Goal: Transaction & Acquisition: Purchase product/service

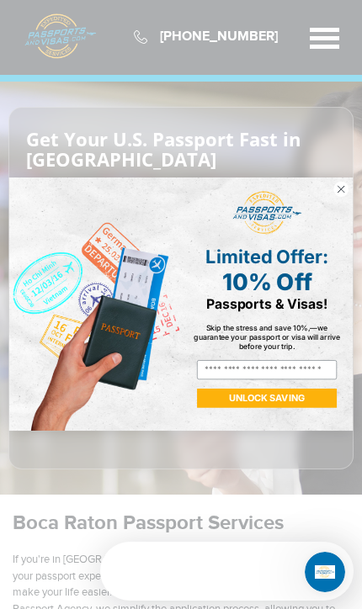
click at [348, 188] on circle "Close dialog" at bounding box center [340, 189] width 15 height 15
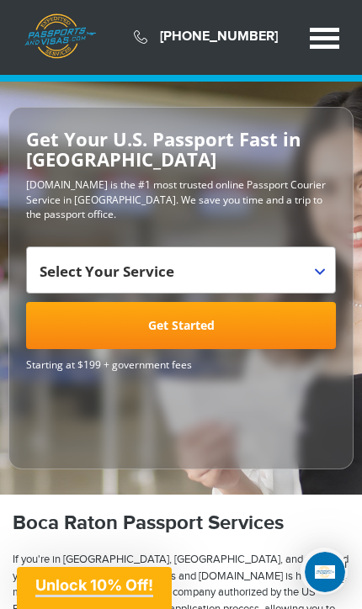
click at [319, 273] on b at bounding box center [320, 271] width 10 height 7
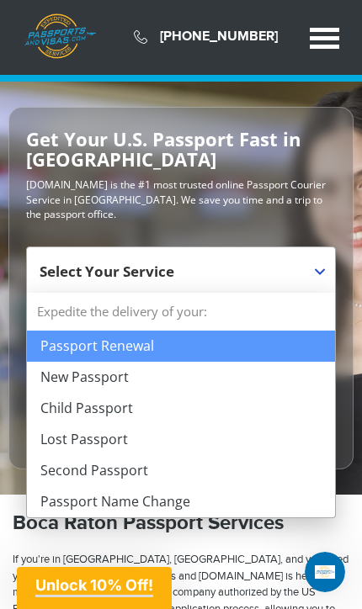
click at [321, 178] on p "[DOMAIN_NAME] is the #1 most trusted online Passport Courier Service in [GEOGRA…" at bounding box center [181, 199] width 310 height 43
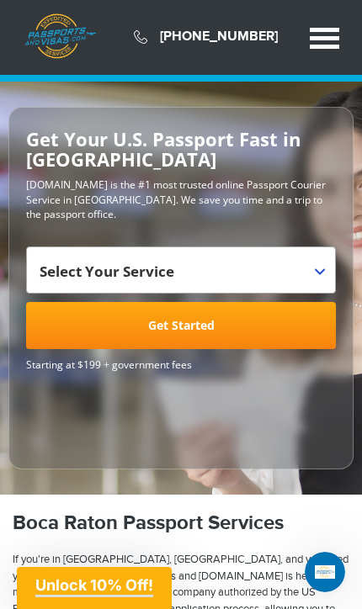
click at [231, 324] on link "Get Started" at bounding box center [181, 325] width 310 height 47
click at [324, 265] on span at bounding box center [326, 258] width 17 height 22
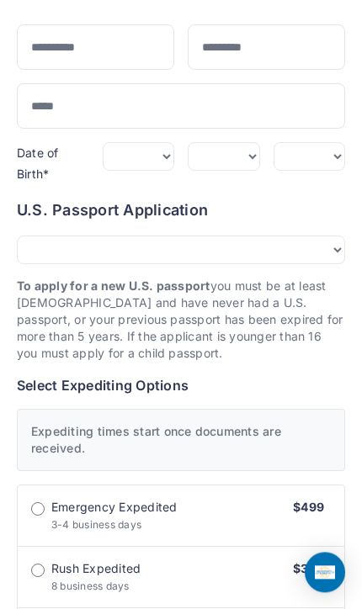
scroll to position [218, 0]
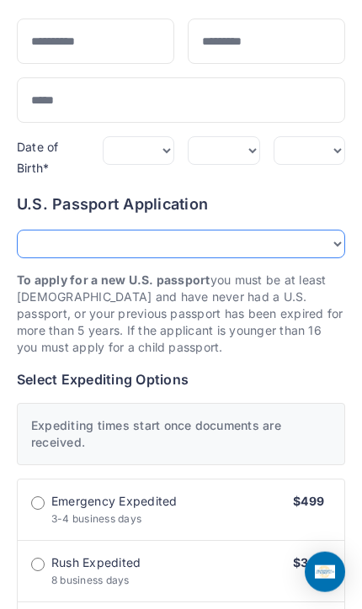
click at [337, 241] on select "**********" at bounding box center [181, 244] width 328 height 29
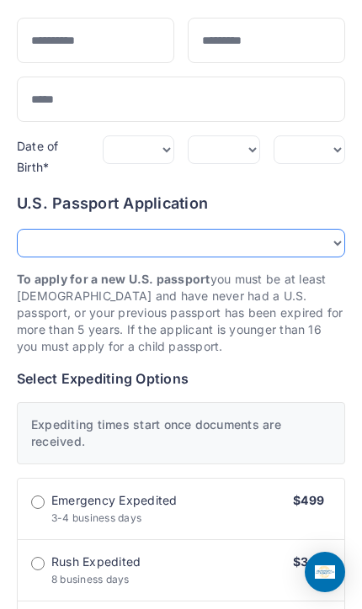
select select "*******"
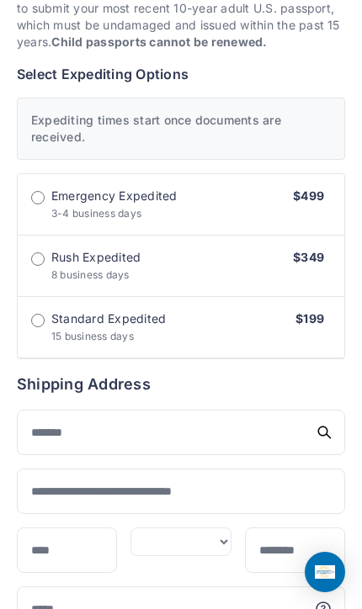
scroll to position [512, 0]
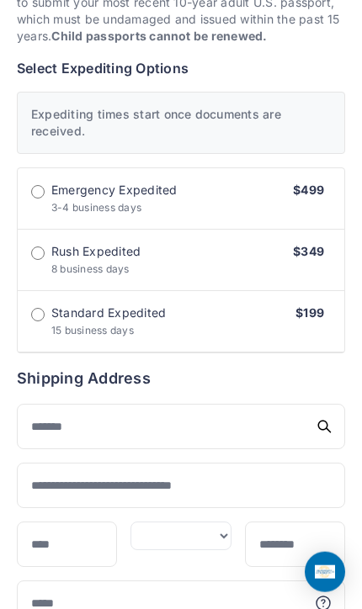
click at [27, 313] on label "Standard Expedited 15 business days $199" at bounding box center [181, 321] width 326 height 61
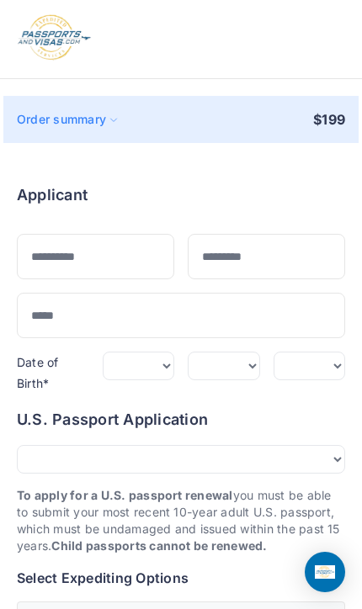
scroll to position [0, 0]
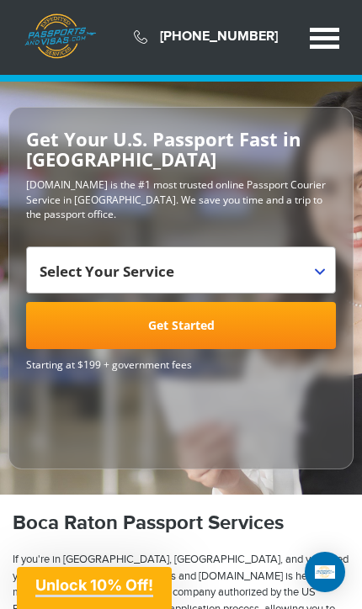
click at [318, 264] on span at bounding box center [326, 258] width 17 height 22
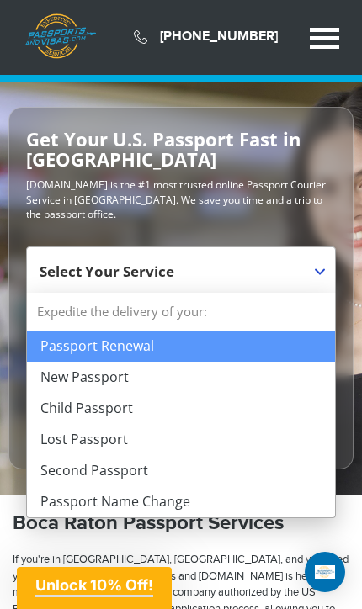
select select "**********"
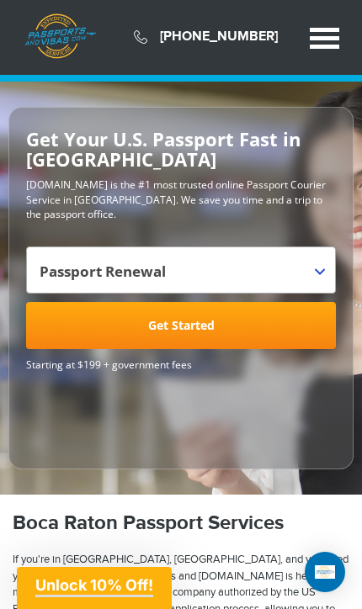
click at [209, 318] on link "Get Started" at bounding box center [181, 325] width 310 height 47
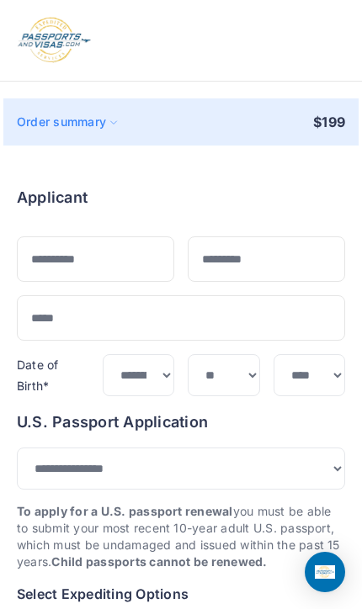
select select "*******"
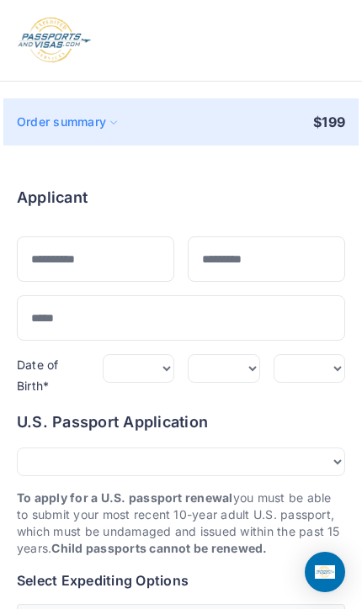
click at [114, 114] on div "Order summary" at bounding box center [67, 122] width 101 height 17
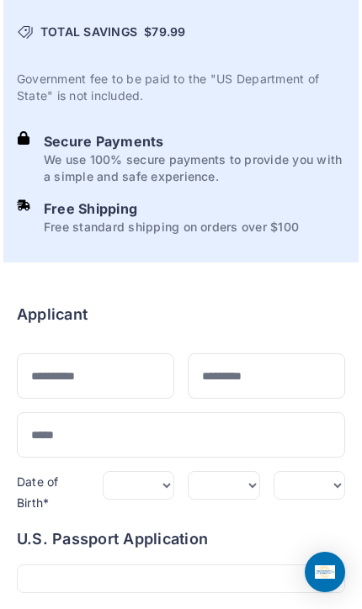
scroll to position [351, 0]
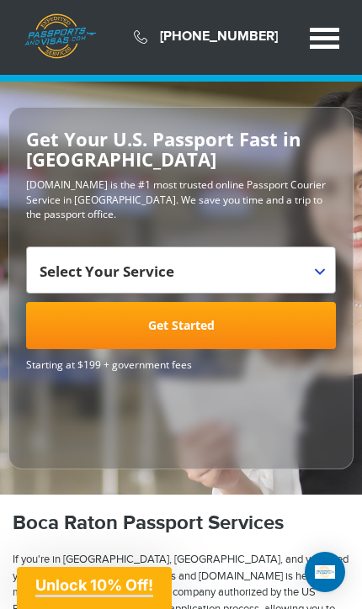
click at [324, 30] on span at bounding box center [324, 30] width 29 height 4
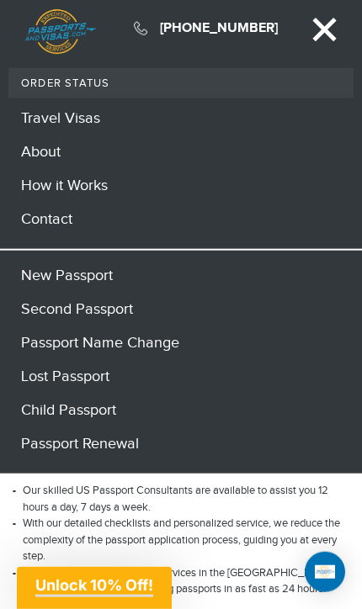
scroll to position [237, 0]
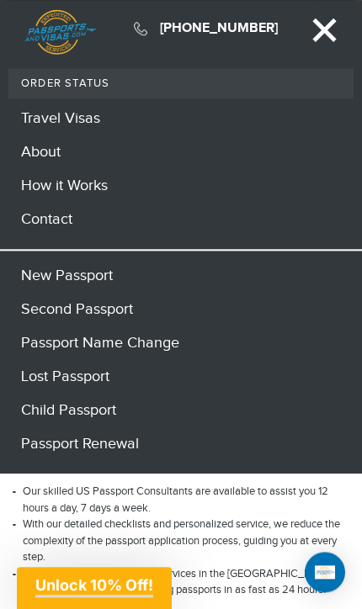
click at [215, 29] on link "[PHONE_NUMBER]" at bounding box center [219, 28] width 118 height 16
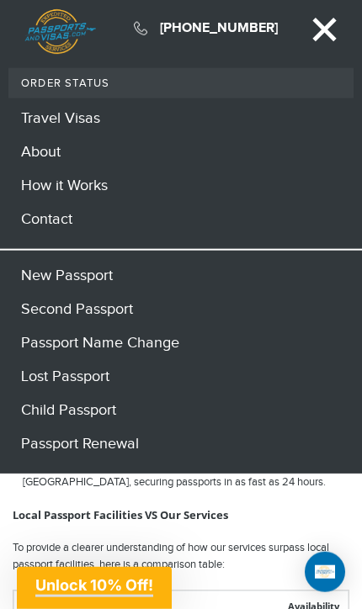
scroll to position [347, 0]
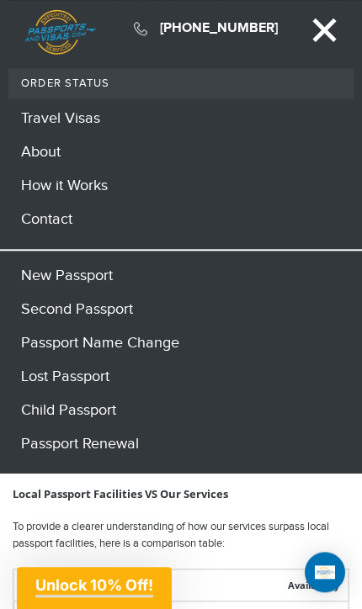
click at [94, 583] on span "Unlock 10% Off!" at bounding box center [94, 585] width 118 height 18
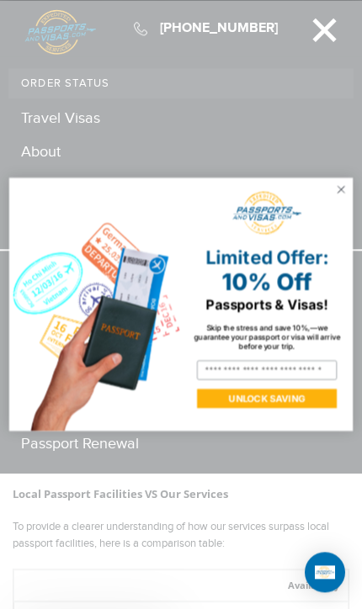
scroll to position [366, 0]
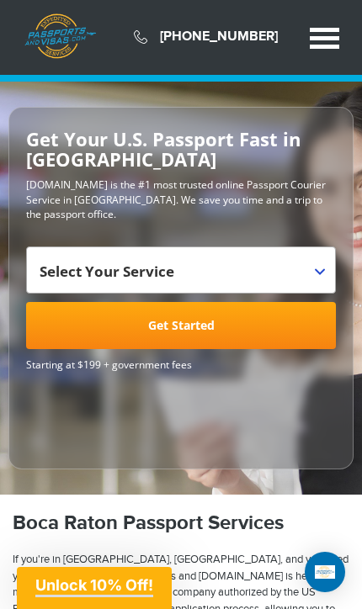
click at [335, 38] on span at bounding box center [324, 38] width 29 height 4
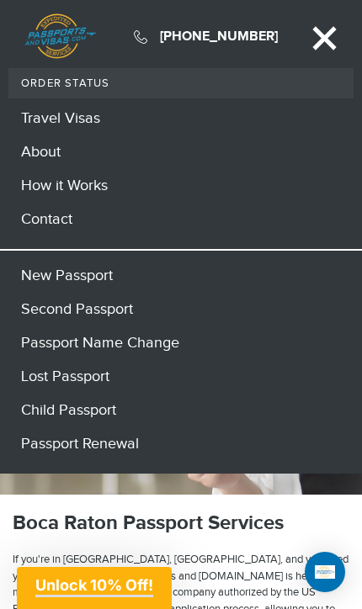
click at [64, 449] on link "Passport Renewal" at bounding box center [180, 444] width 345 height 34
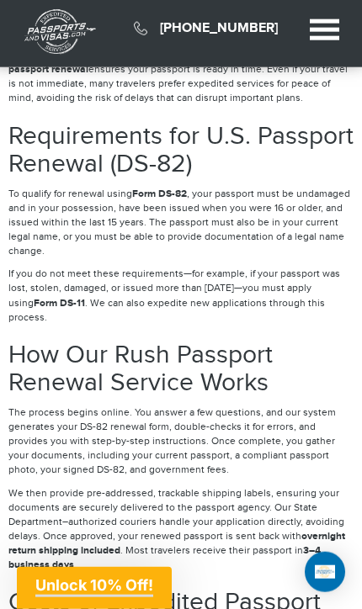
scroll to position [4558, 0]
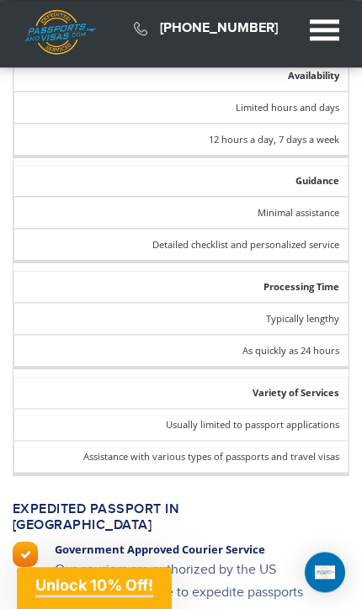
scroll to position [873, 0]
